Goal: Find specific page/section: Find specific page/section

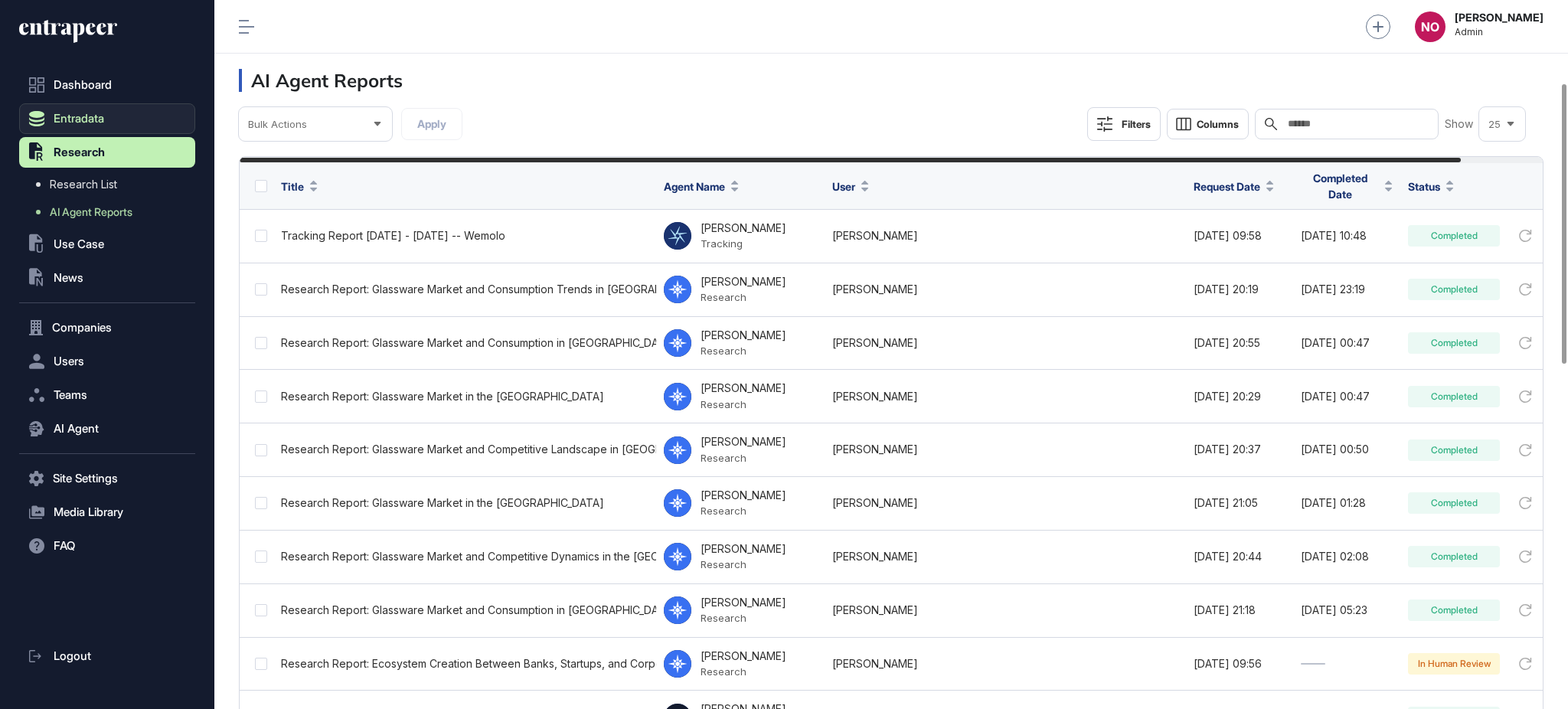
scroll to position [209, 0]
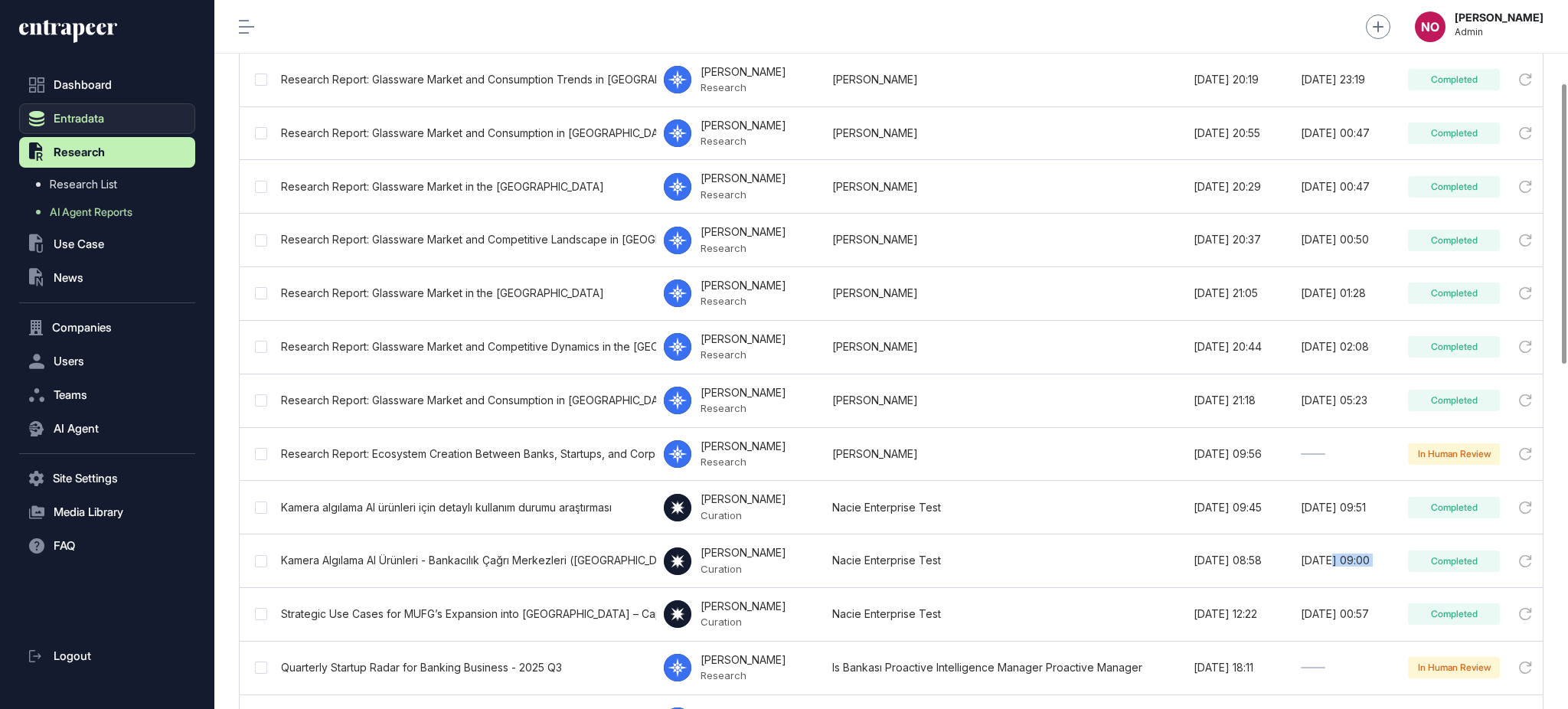
click at [71, 114] on span "Entradata" at bounding box center [79, 118] width 51 height 13
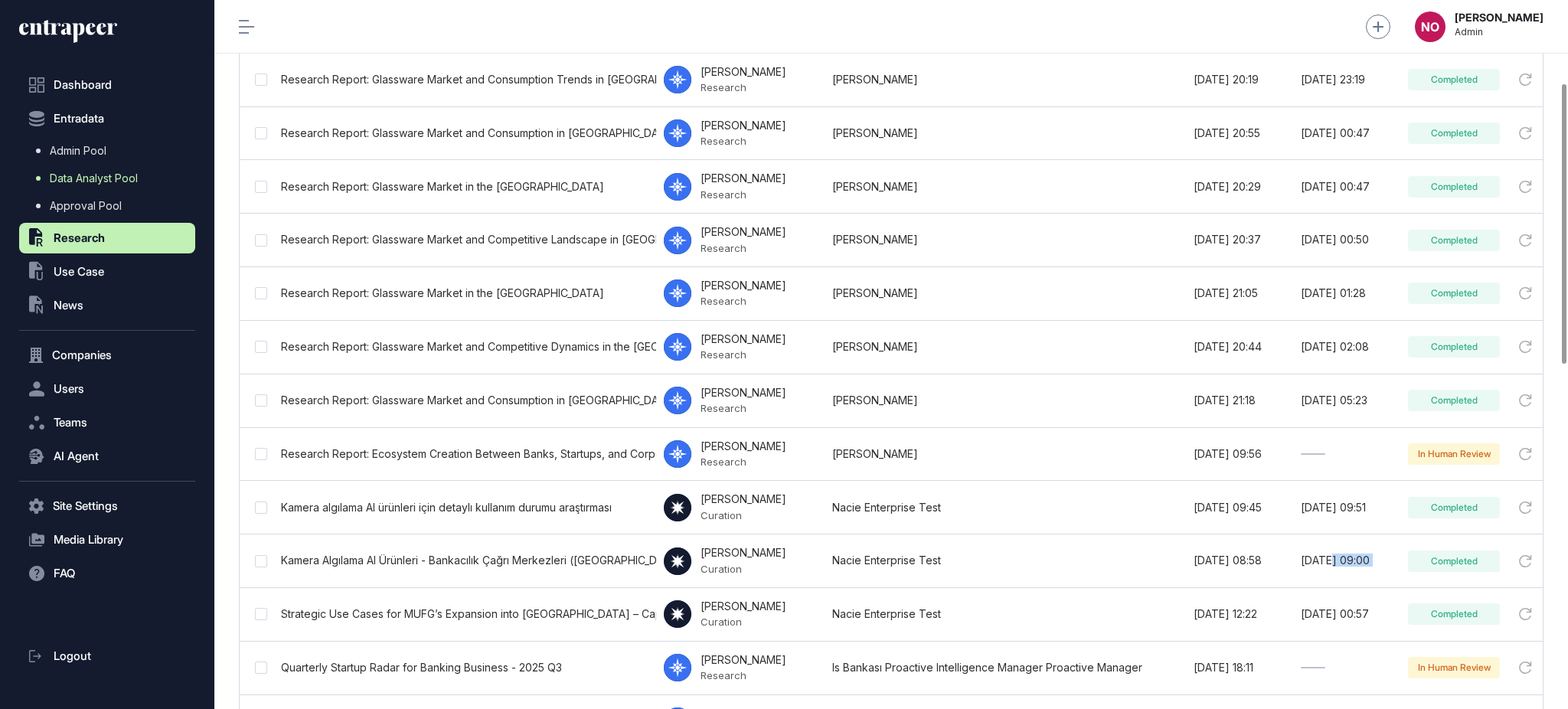
drag, startPoint x: 114, startPoint y: 155, endPoint x: 106, endPoint y: 187, distance: 33.0
click at [114, 154] on link "Admin Pool" at bounding box center [111, 151] width 168 height 27
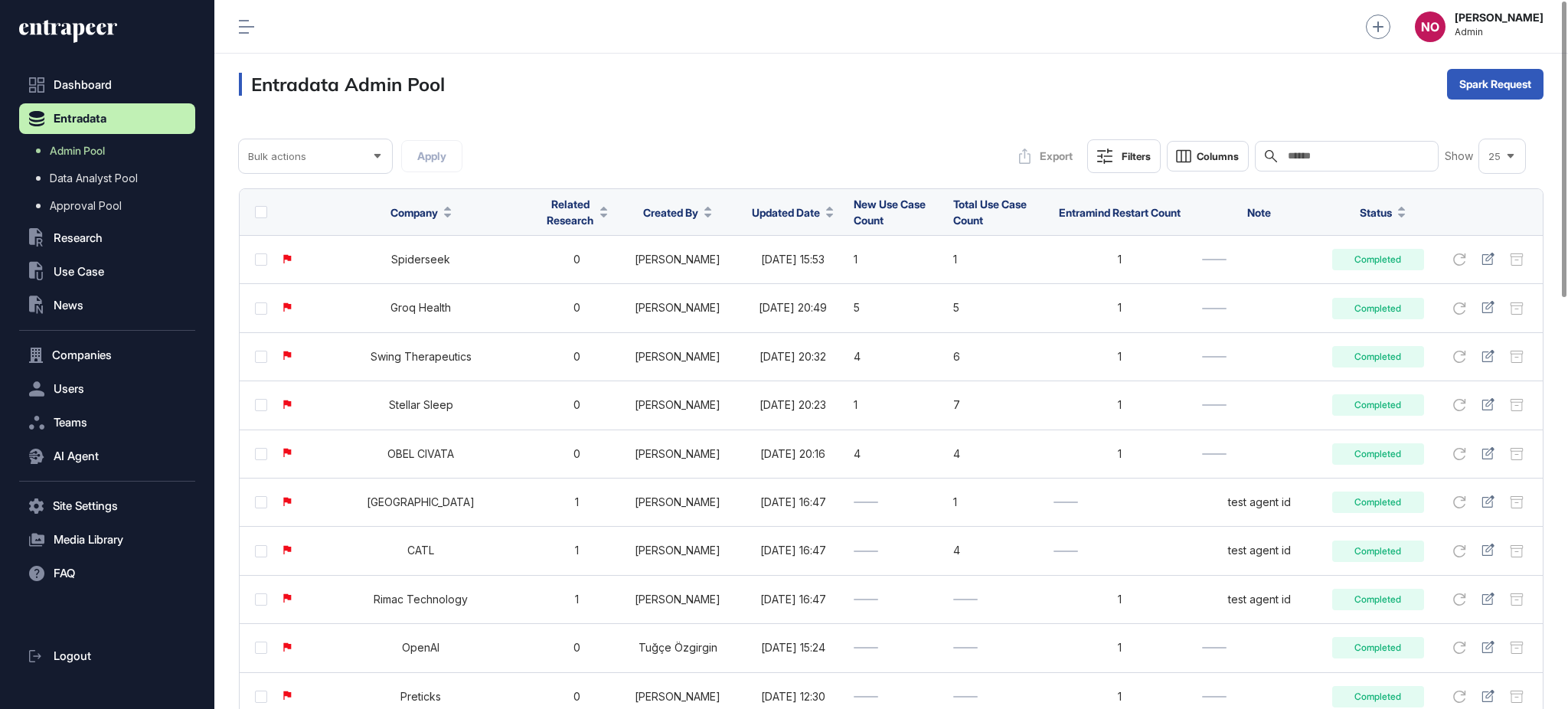
click at [779, 209] on span "Updated Date" at bounding box center [786, 212] width 68 height 16
click at [773, 273] on span "Sort Descending" at bounding box center [788, 276] width 72 height 13
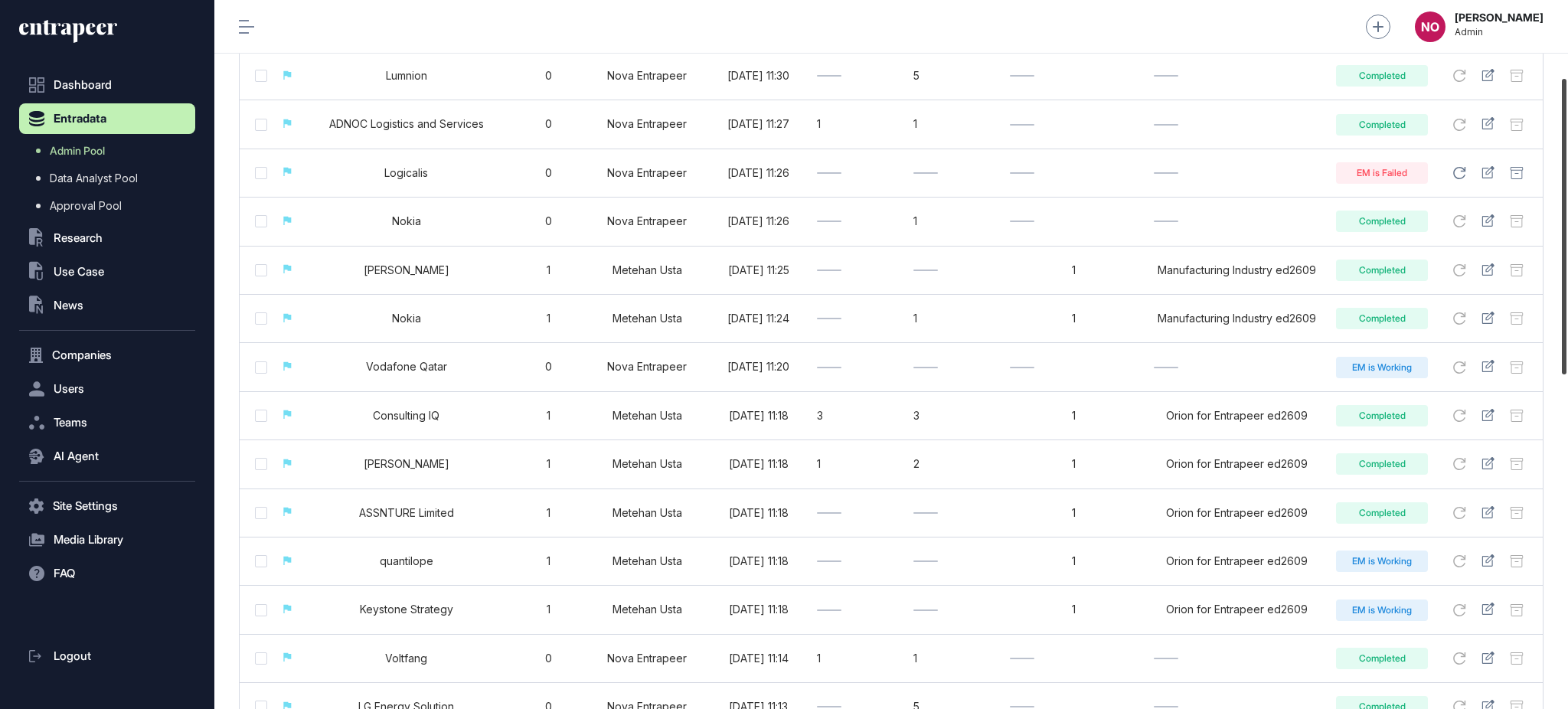
scroll to position [192, 0]
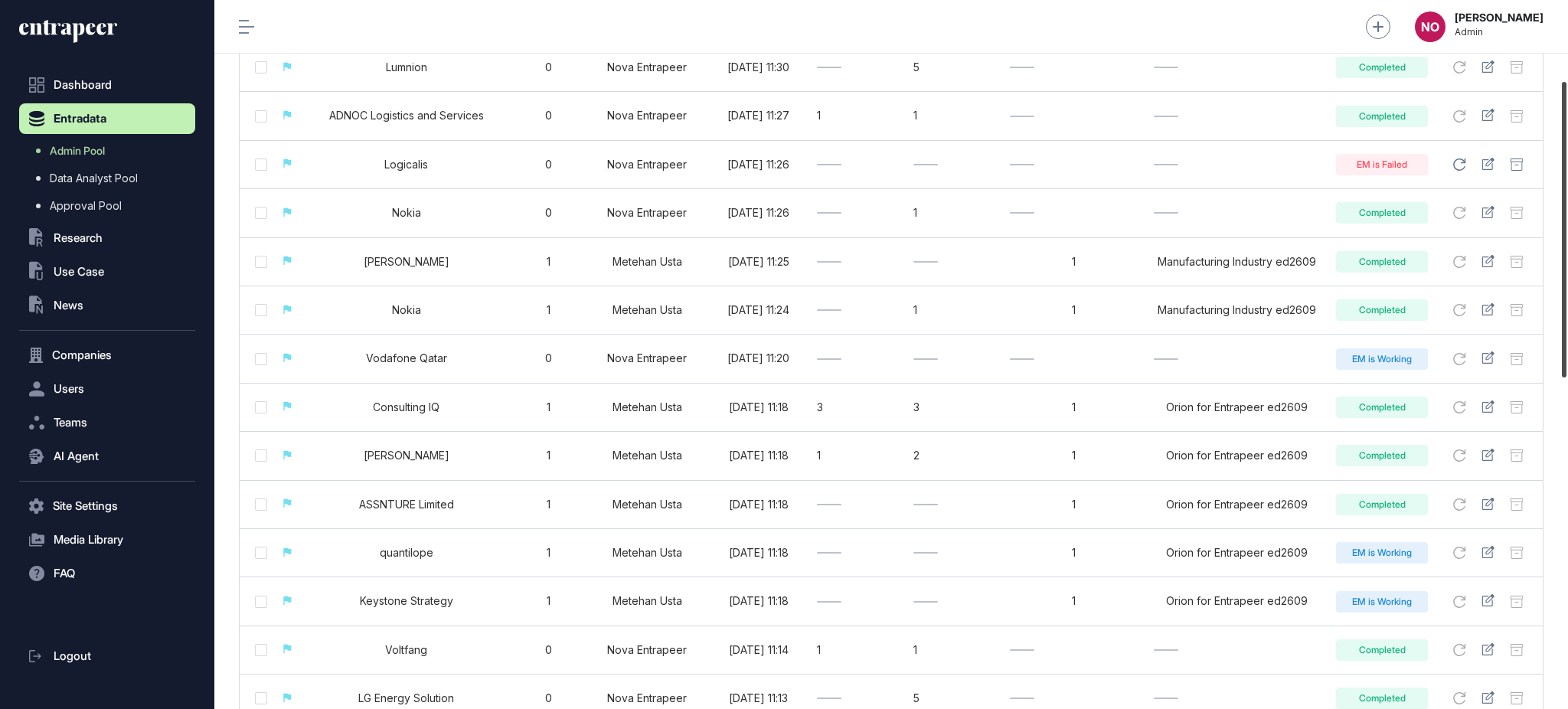
drag, startPoint x: 1566, startPoint y: 218, endPoint x: 1566, endPoint y: 298, distance: 80.0
click at [1566, 298] on div at bounding box center [1564, 230] width 5 height 295
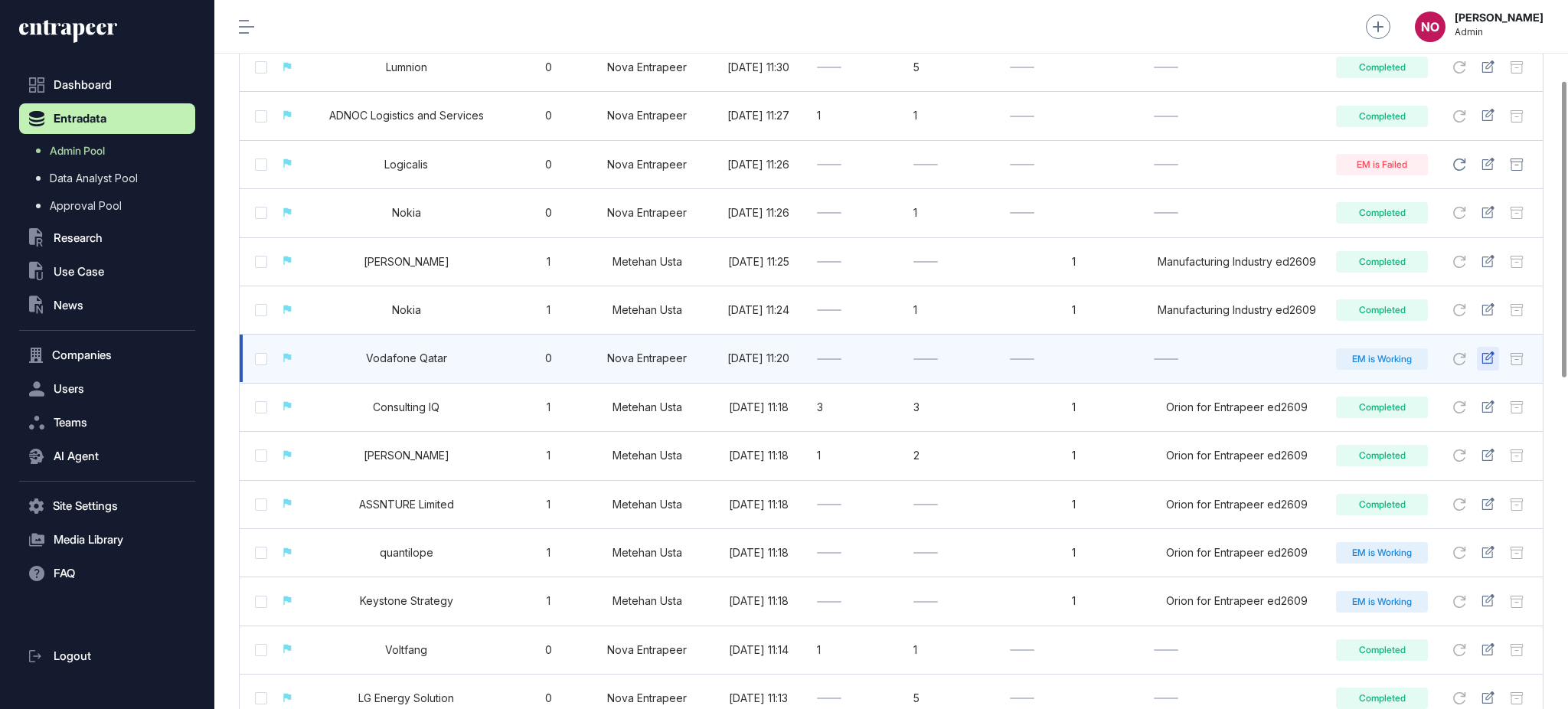
click at [1489, 361] on icon at bounding box center [1488, 357] width 13 height 13
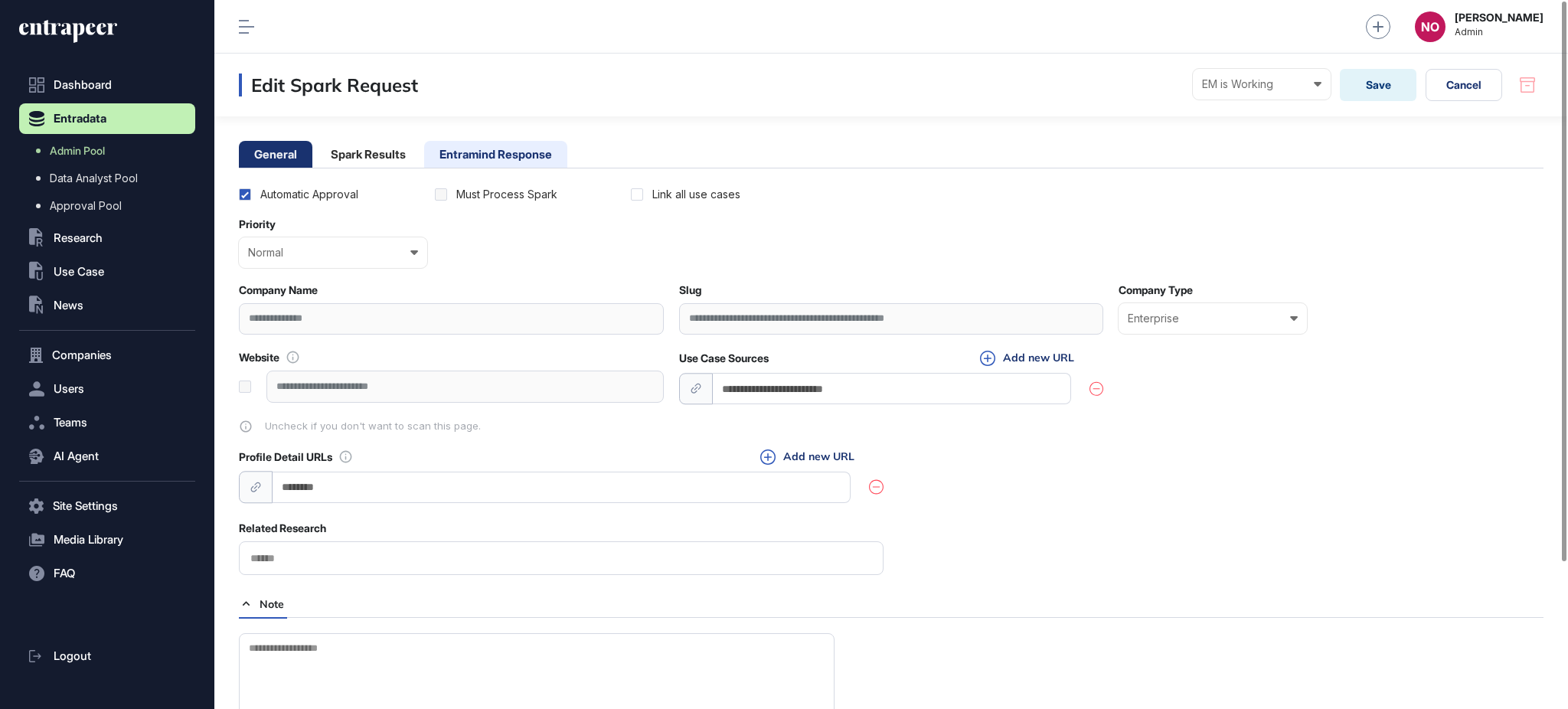
click at [467, 156] on li "Entramind Response" at bounding box center [496, 154] width 143 height 26
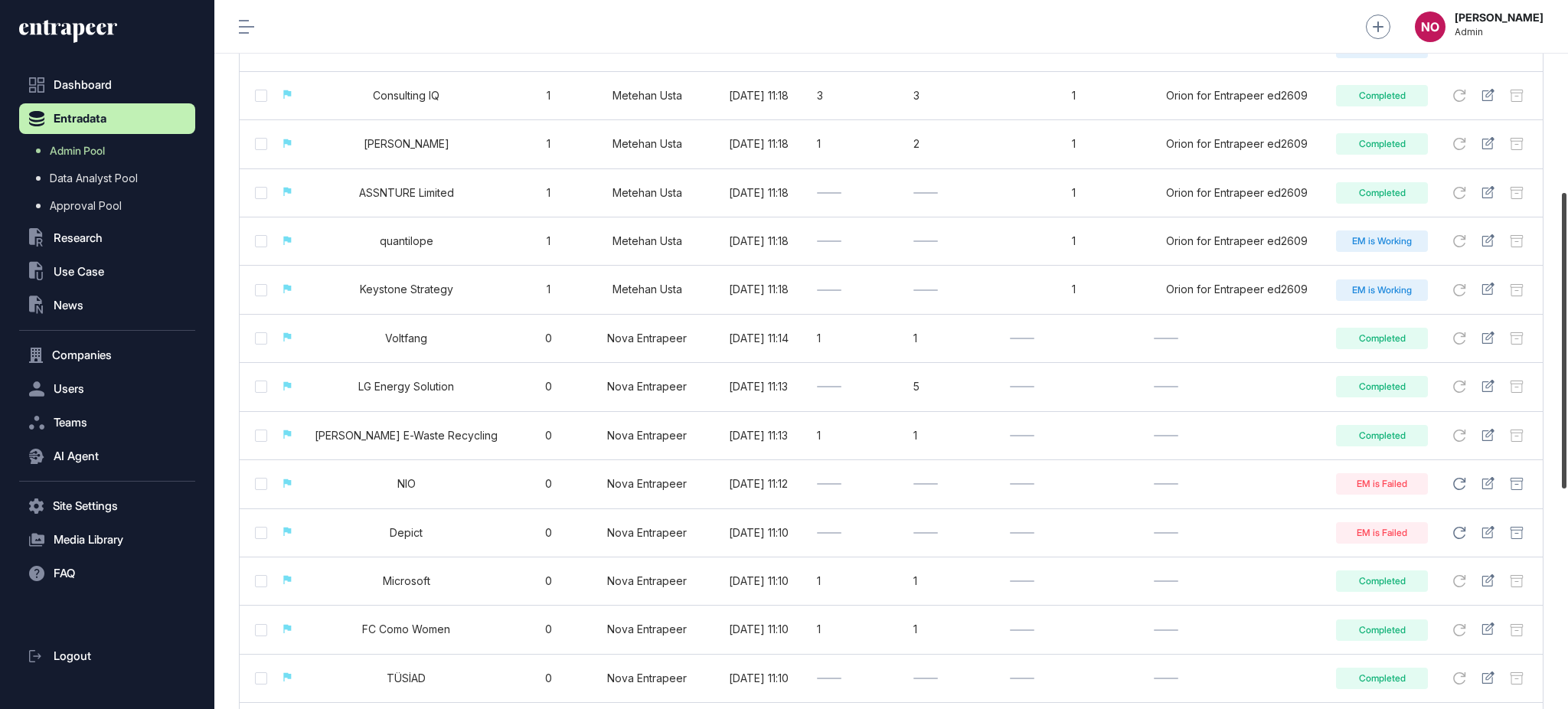
scroll to position [542, 0]
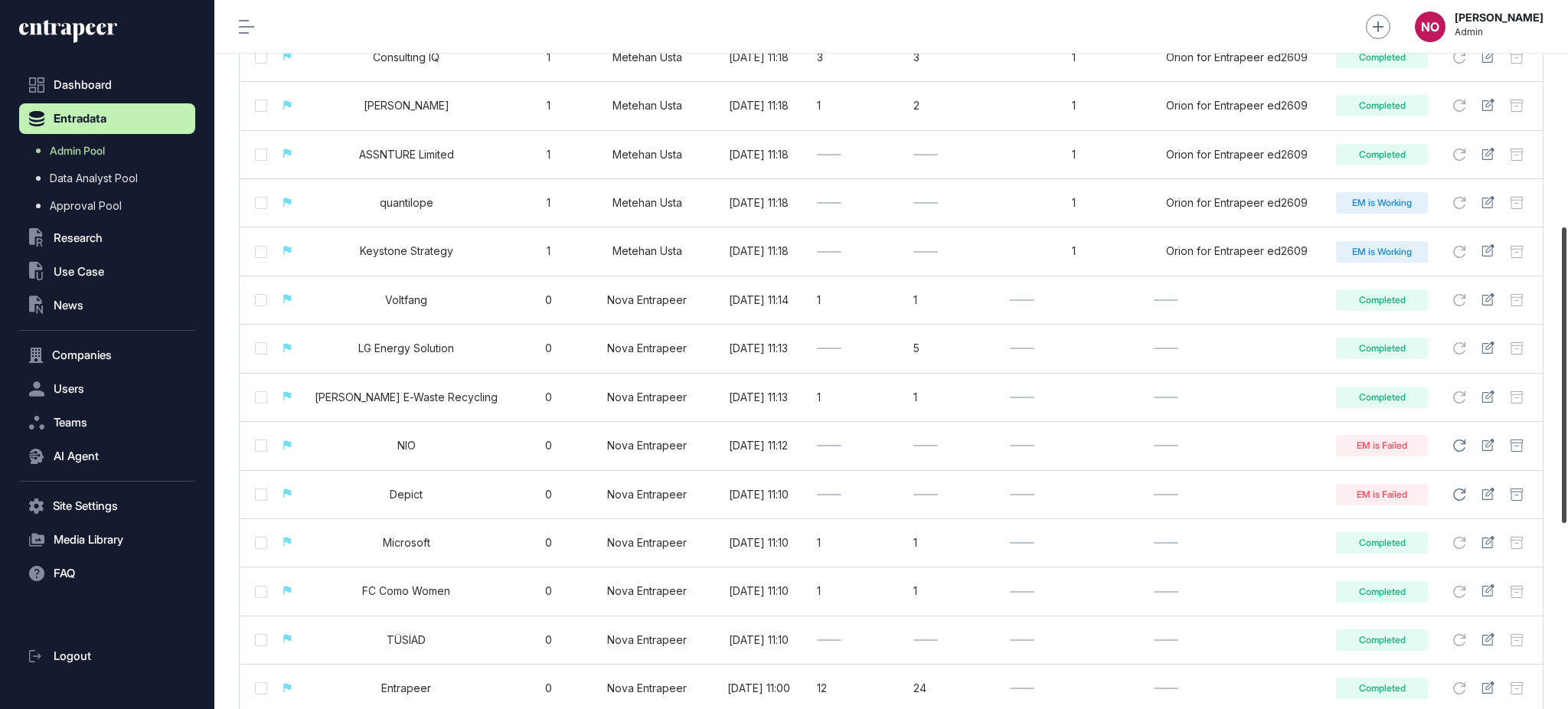
drag, startPoint x: 1566, startPoint y: 208, endPoint x: 1566, endPoint y: 434, distance: 226.0
click at [1566, 434] on div at bounding box center [1564, 375] width 5 height 295
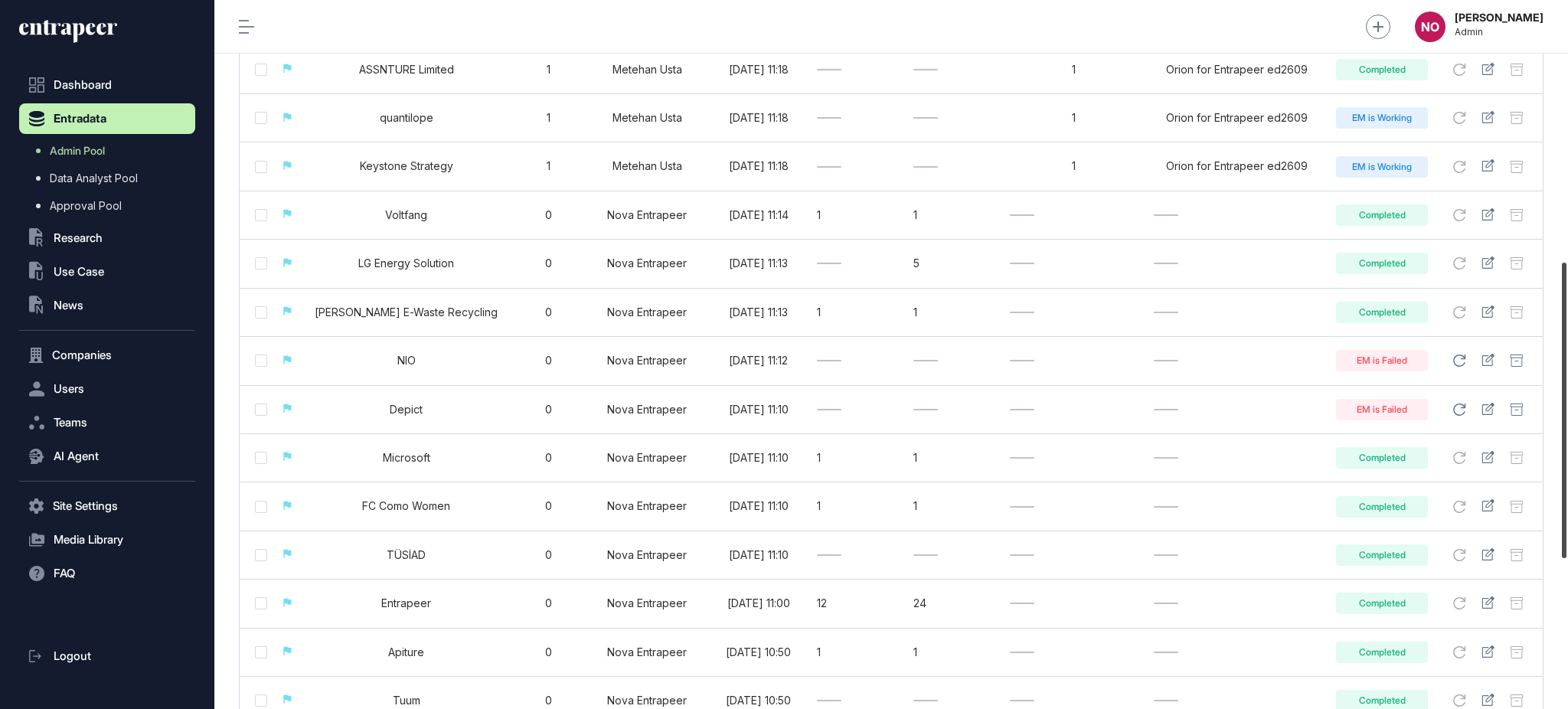
scroll to position [620, 0]
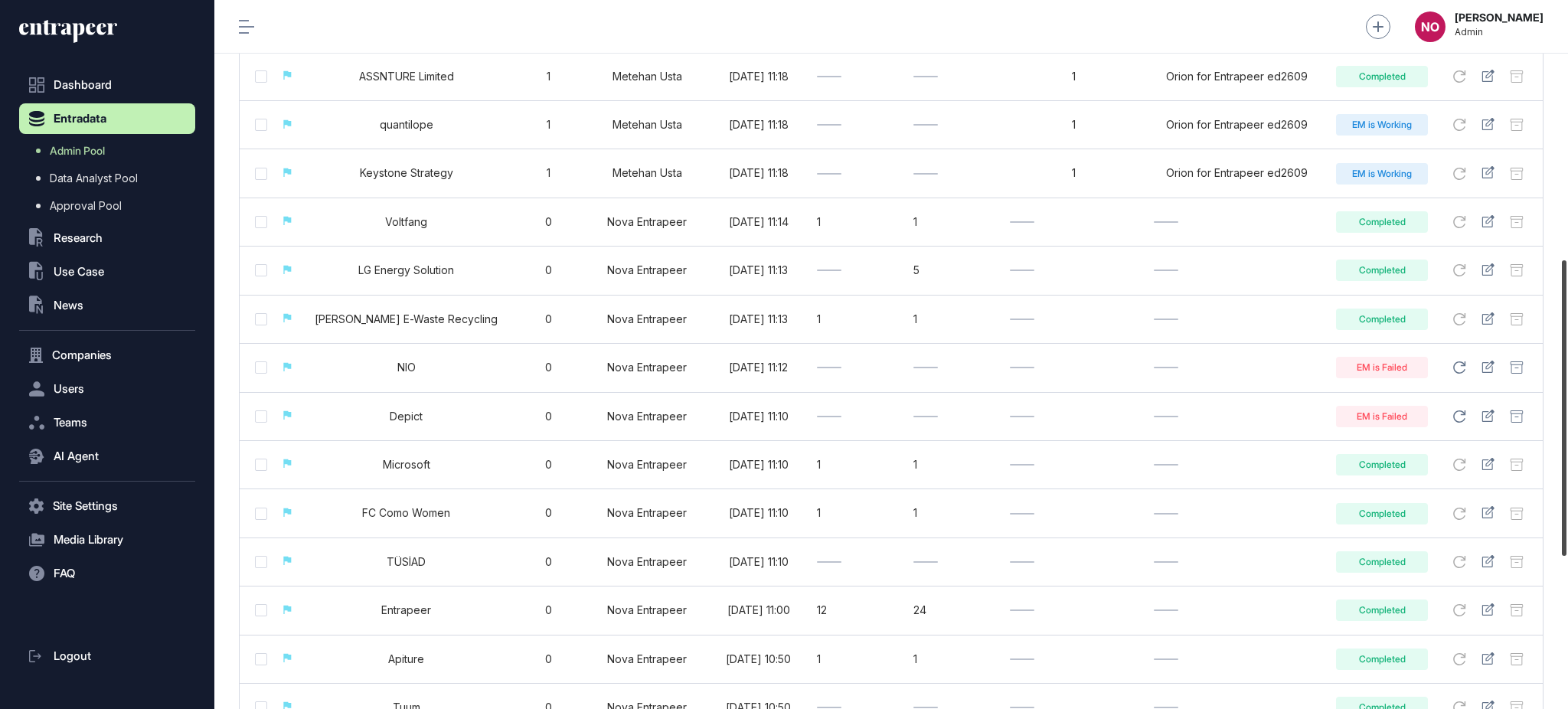
drag, startPoint x: 1566, startPoint y: 421, endPoint x: 1566, endPoint y: 454, distance: 33.0
click at [1566, 454] on div at bounding box center [1564, 408] width 5 height 295
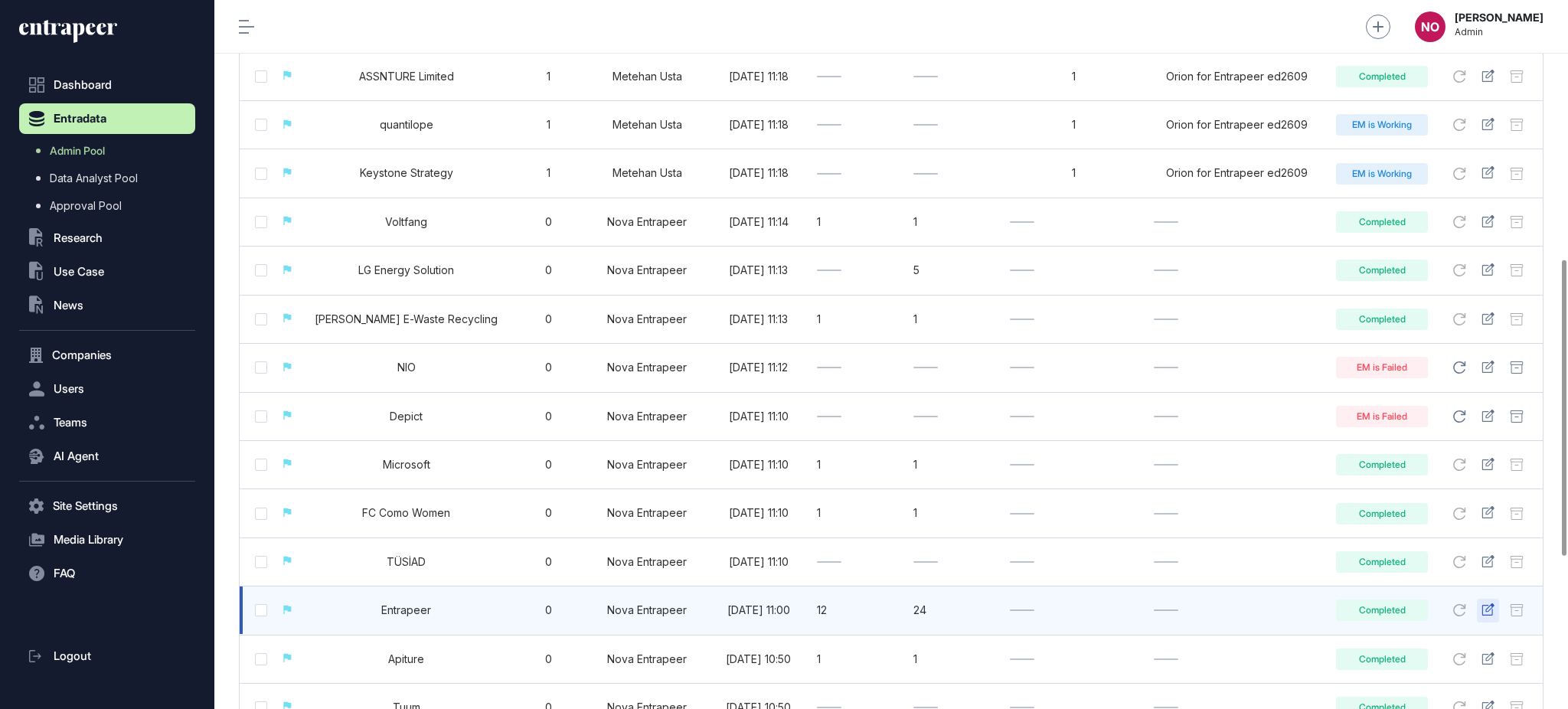
click at [1490, 611] on icon at bounding box center [1488, 609] width 13 height 13
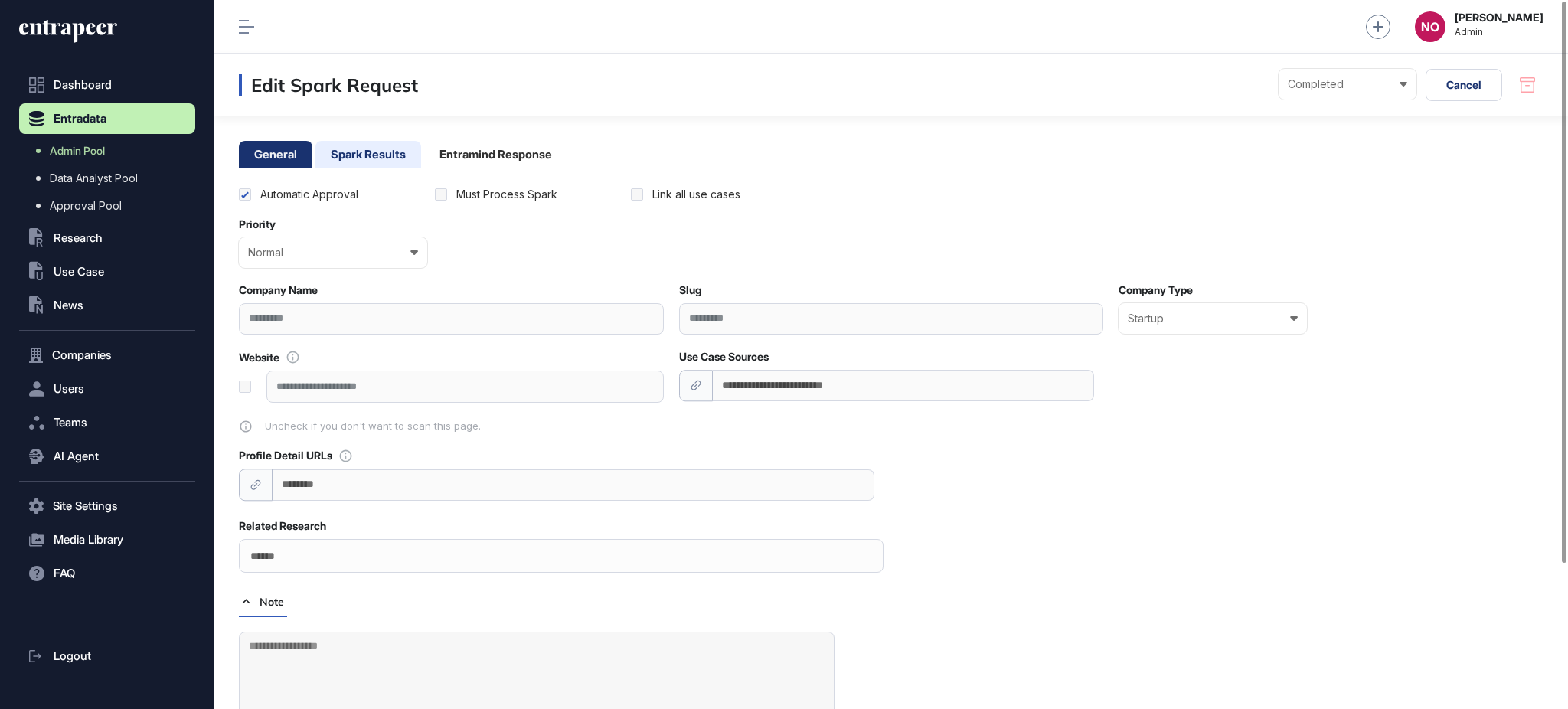
click at [372, 153] on li "Spark Results" at bounding box center [368, 154] width 106 height 26
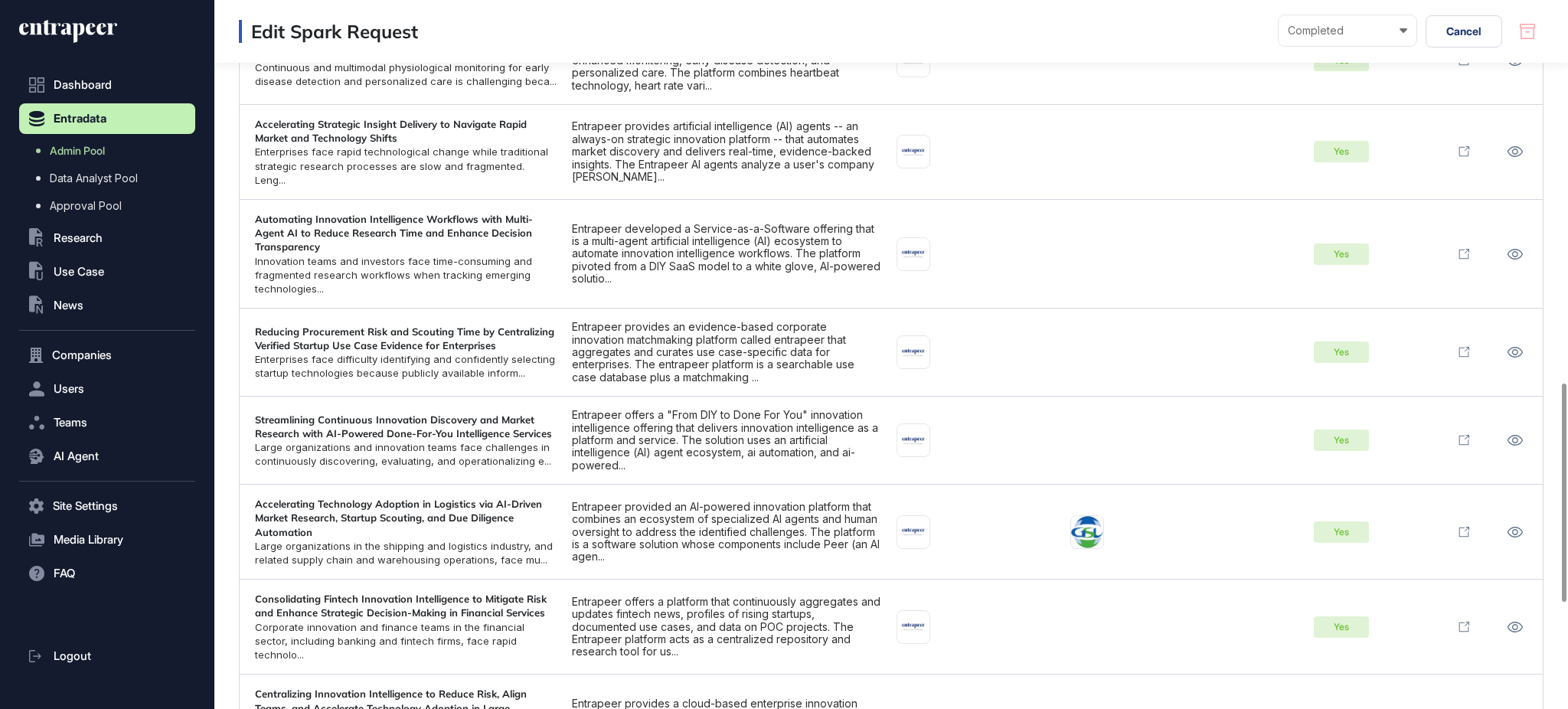
scroll to position [1587, 0]
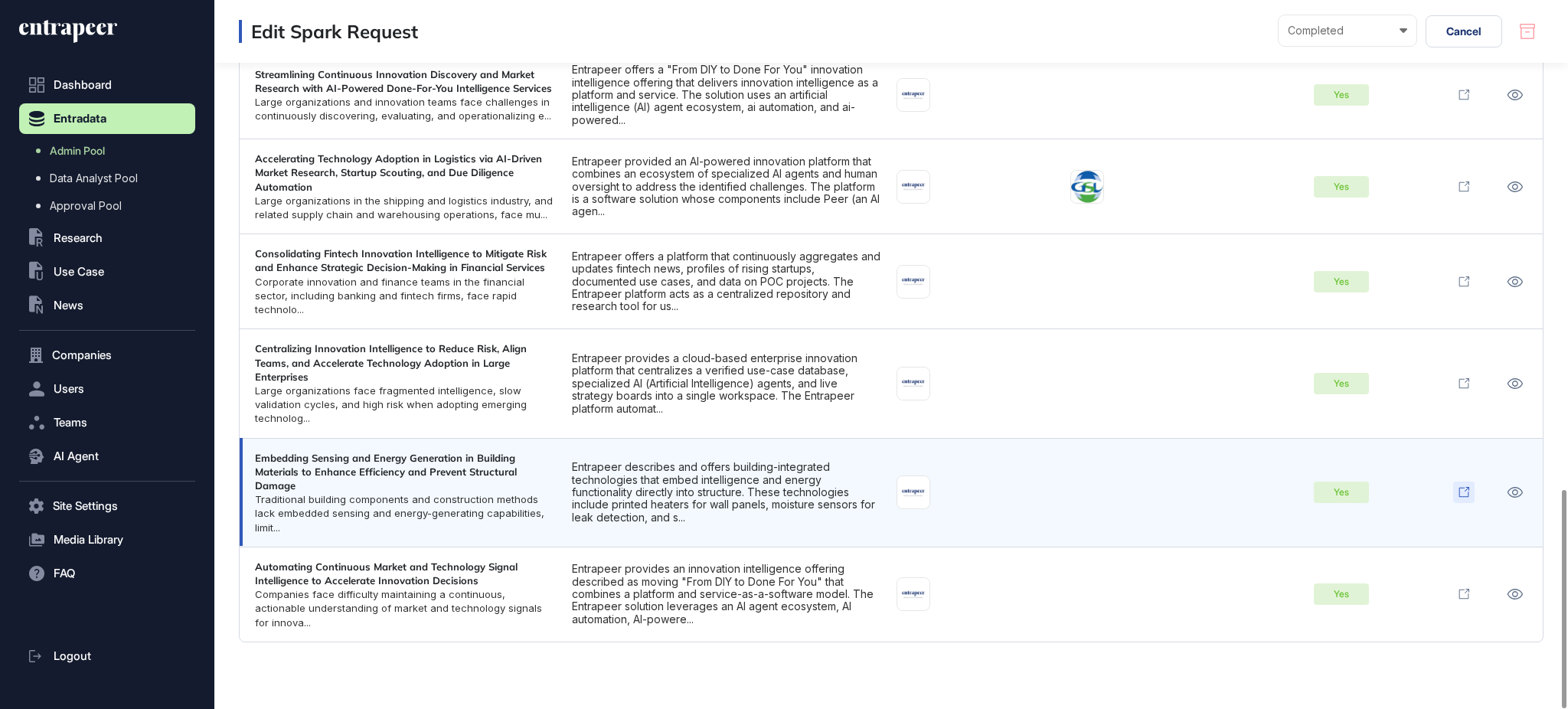
click at [1471, 481] on link at bounding box center [1464, 492] width 22 height 22
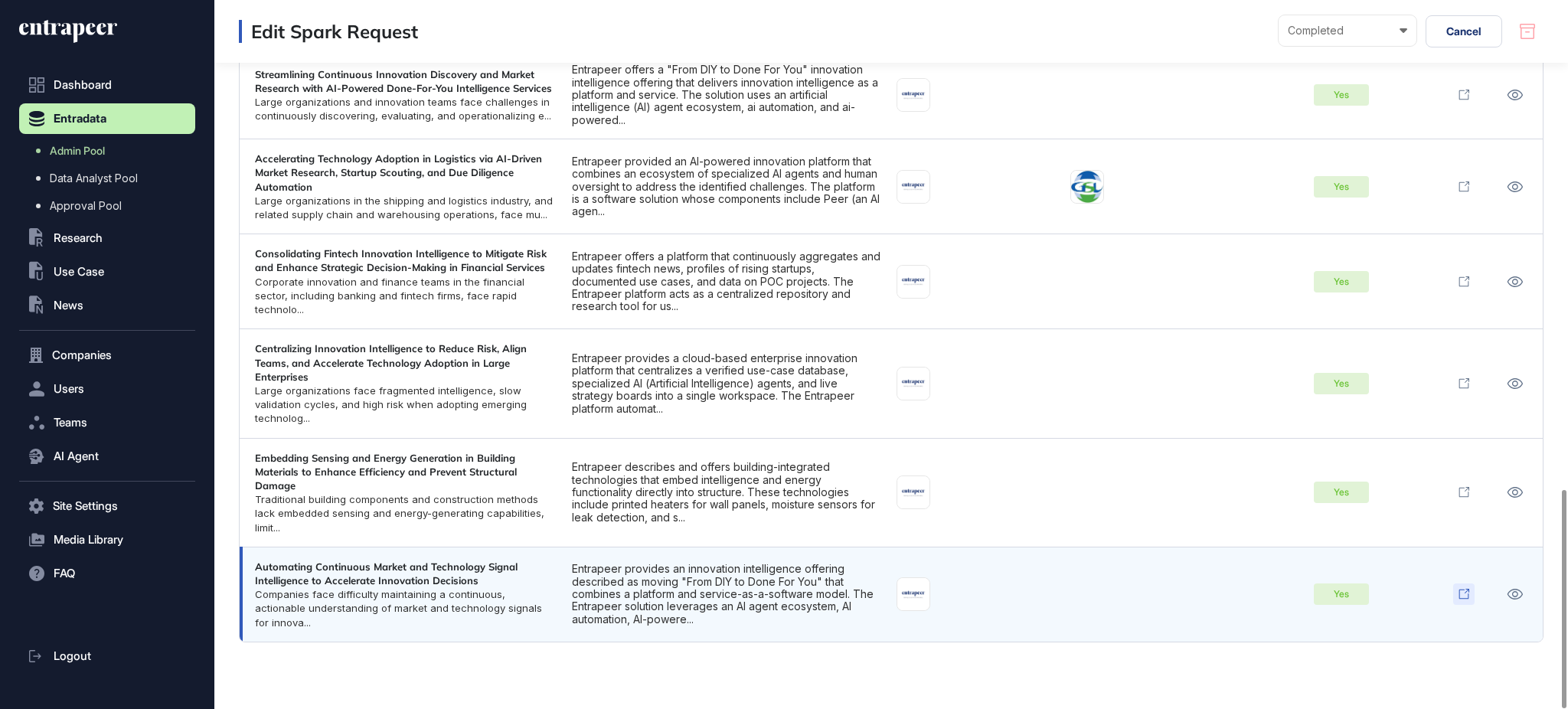
click at [1458, 583] on link at bounding box center [1464, 594] width 22 height 22
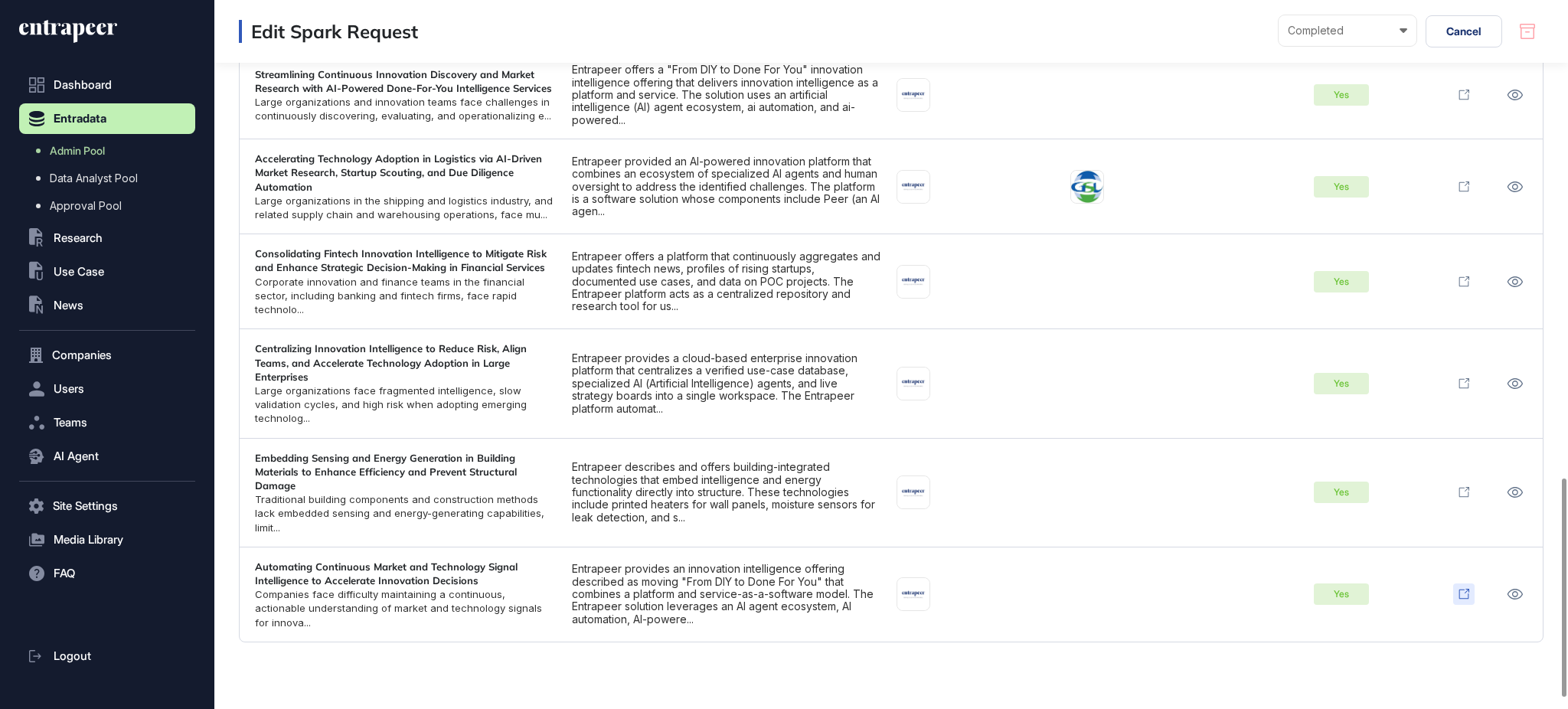
scroll to position [345, 0]
